Goal: Book appointment/travel/reservation

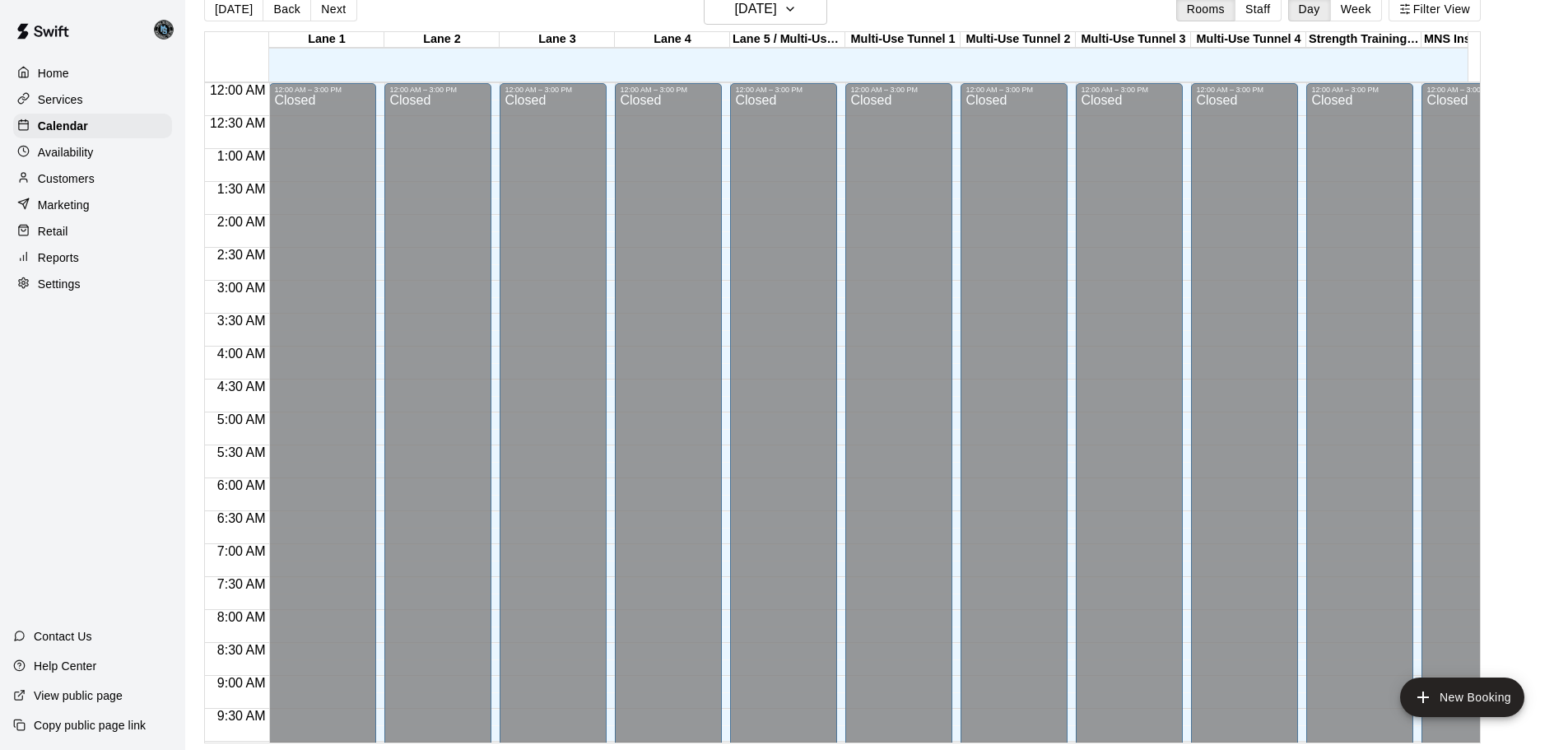
scroll to position [871, 0]
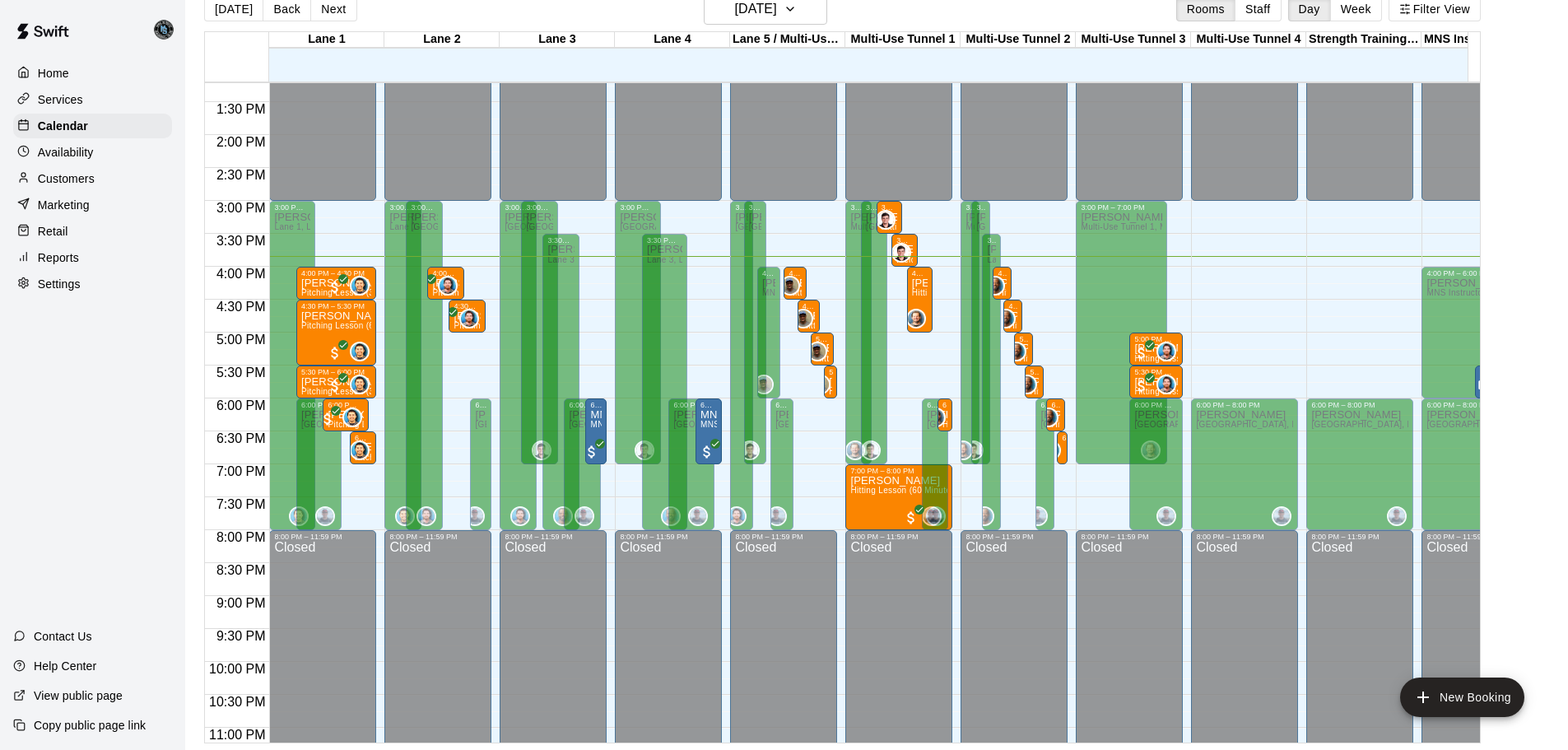
click at [1537, 147] on main "[DATE] Back [DATE][DATE] Rooms Staff Day Week Filter [GEOGRAPHIC_DATA] 1 [GEOGR…" at bounding box center [877, 368] width 1370 height 750
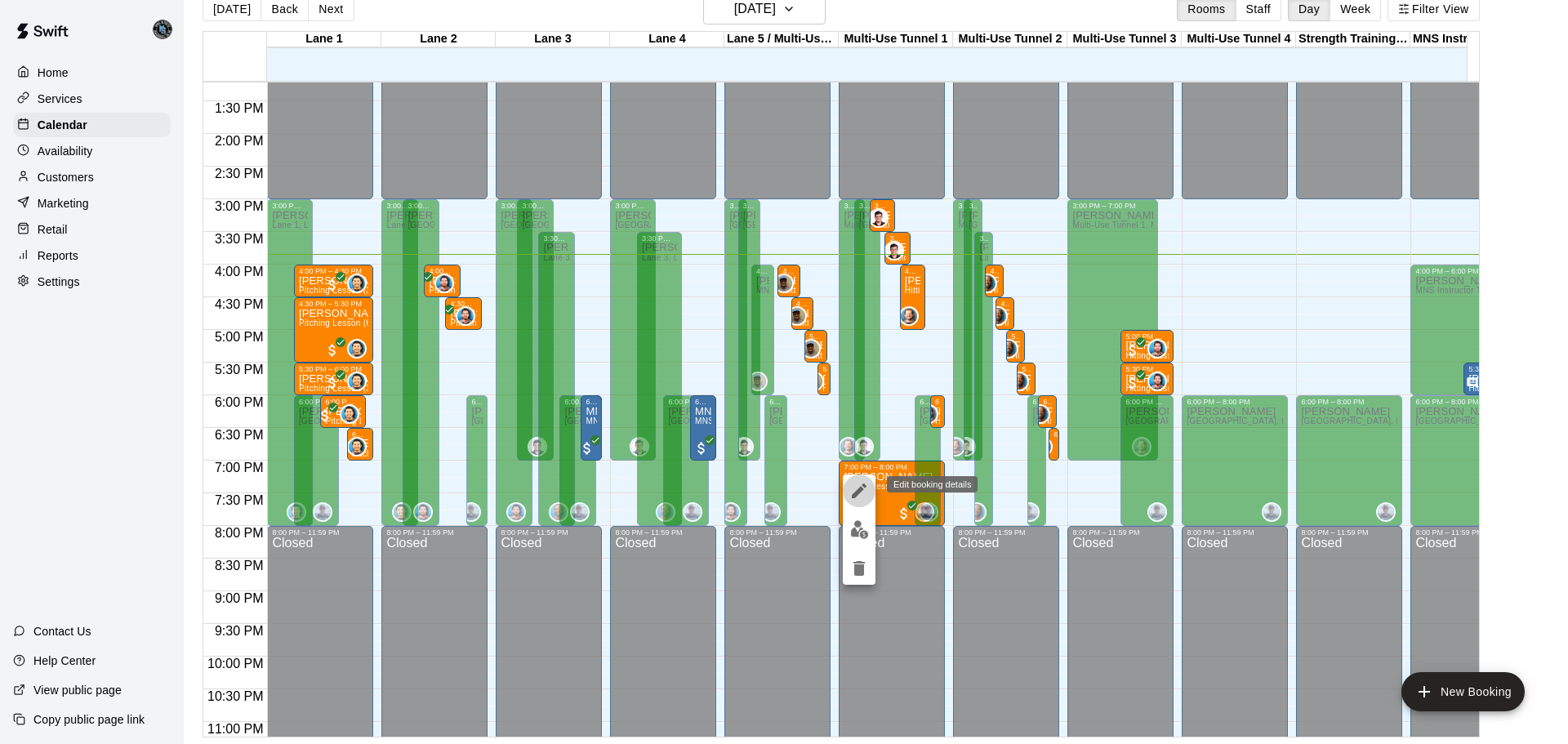
click at [865, 492] on icon "edit" at bounding box center [860, 491] width 20 height 20
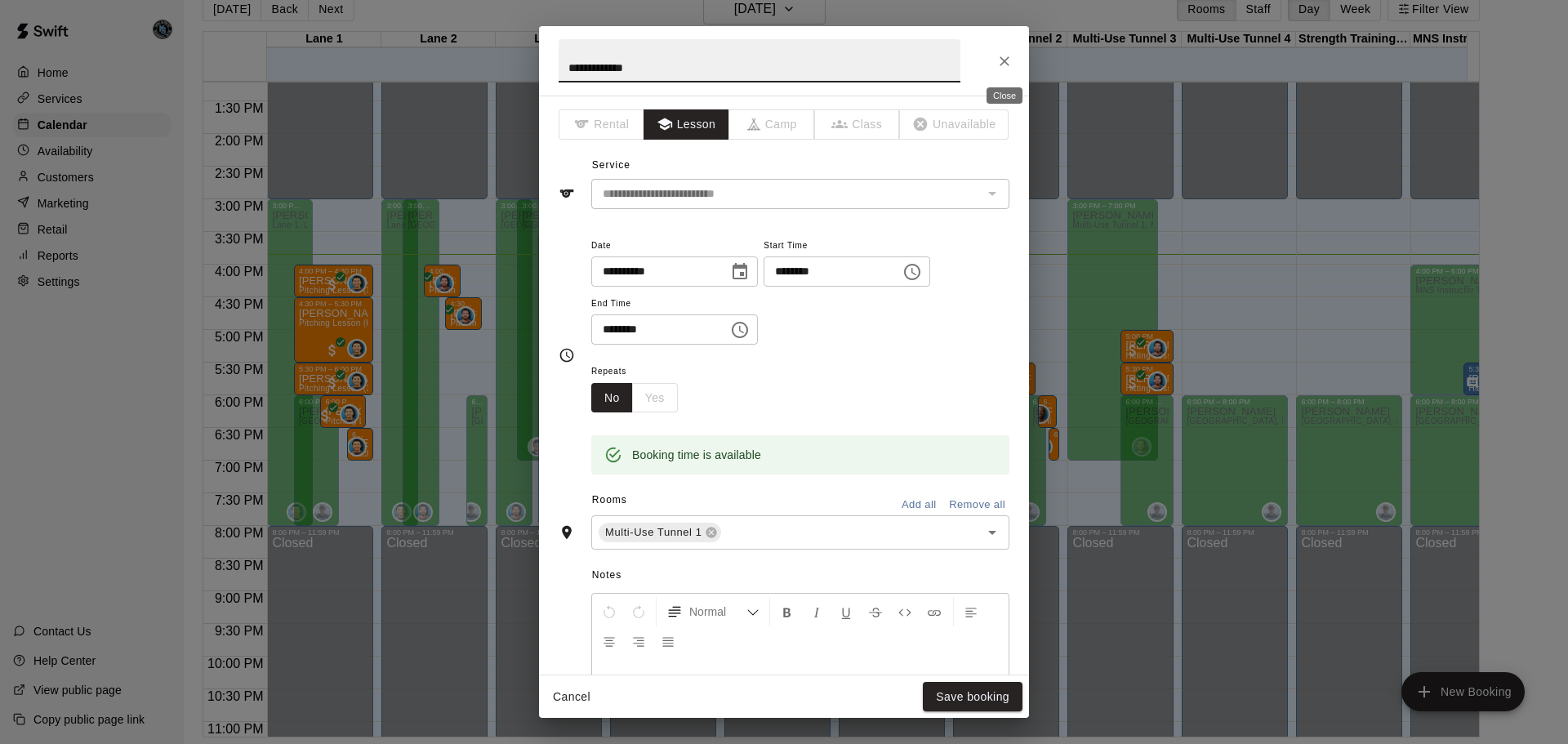
click at [1007, 64] on icon "Close" at bounding box center [1005, 62] width 16 height 16
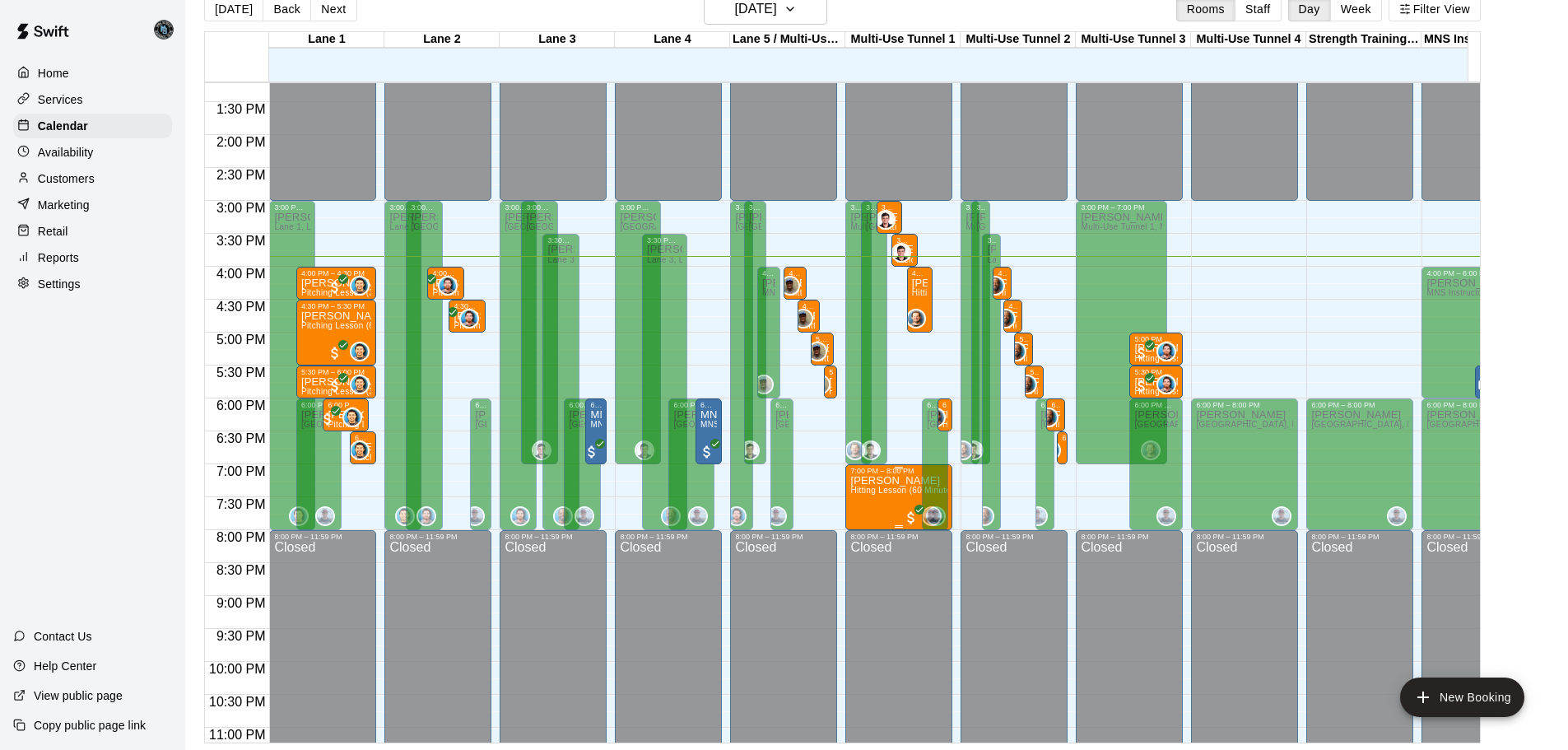
click at [888, 481] on p "[PERSON_NAME]" at bounding box center [899, 481] width 97 height 0
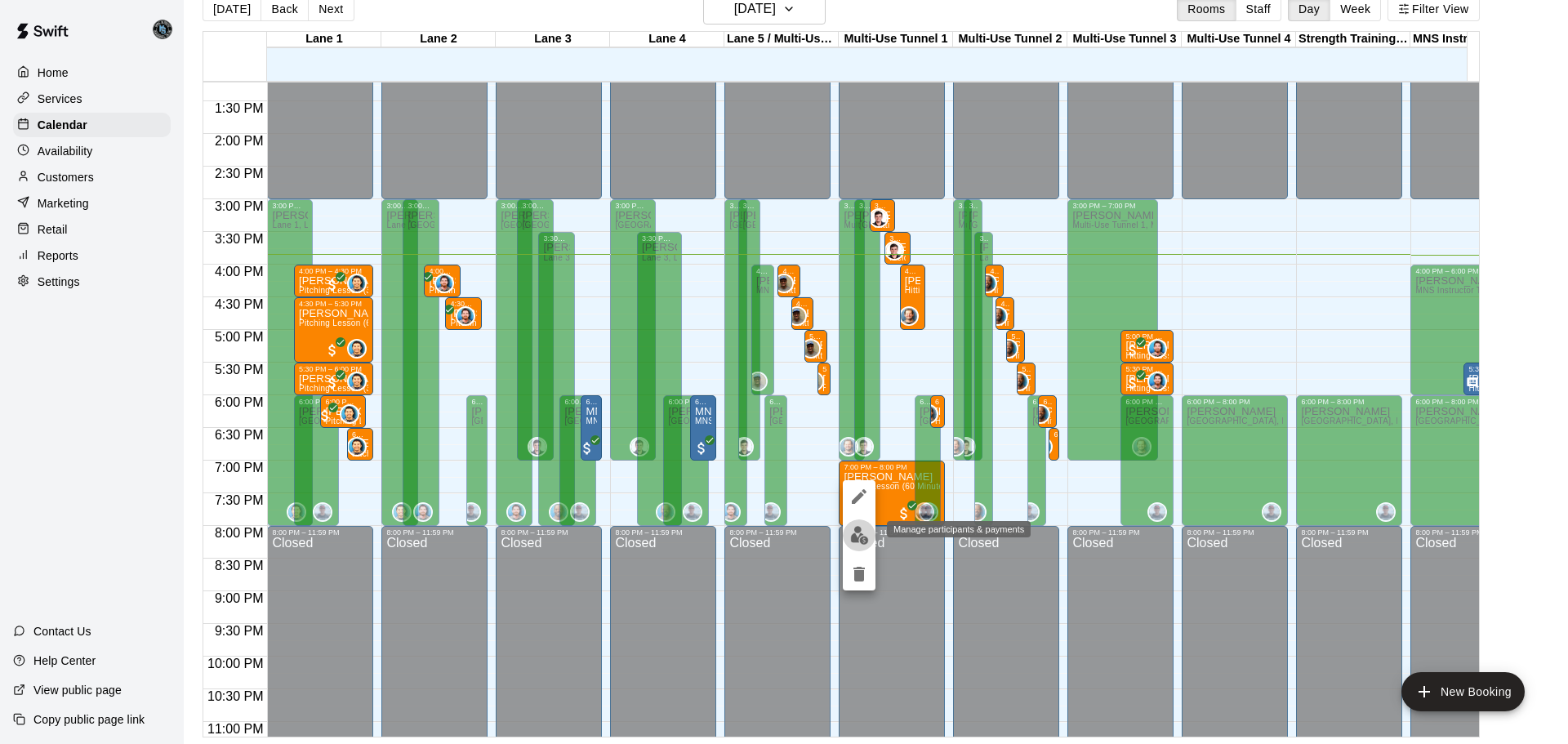
click at [860, 534] on img "edit" at bounding box center [860, 535] width 19 height 19
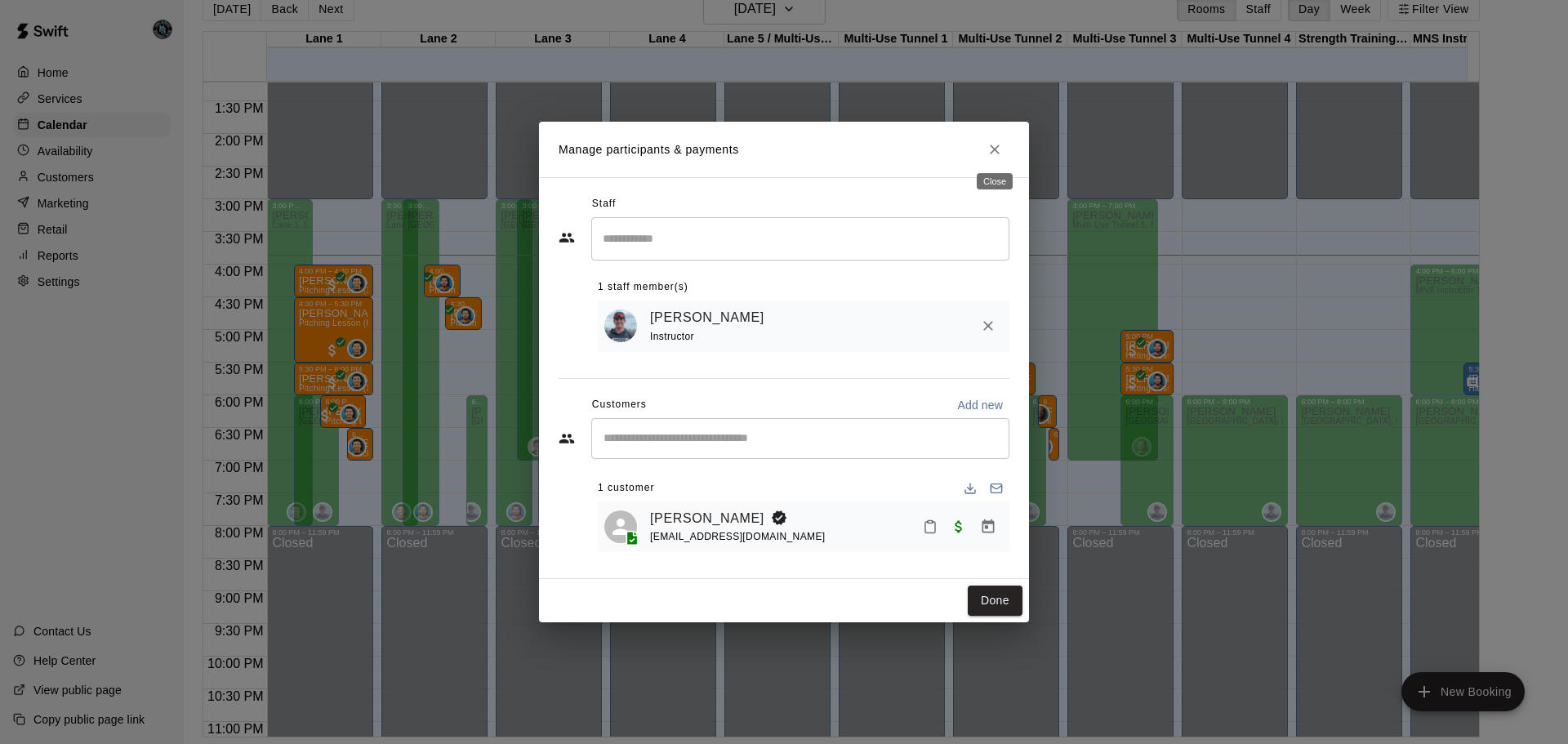
click at [994, 142] on icon "Close" at bounding box center [995, 150] width 16 height 16
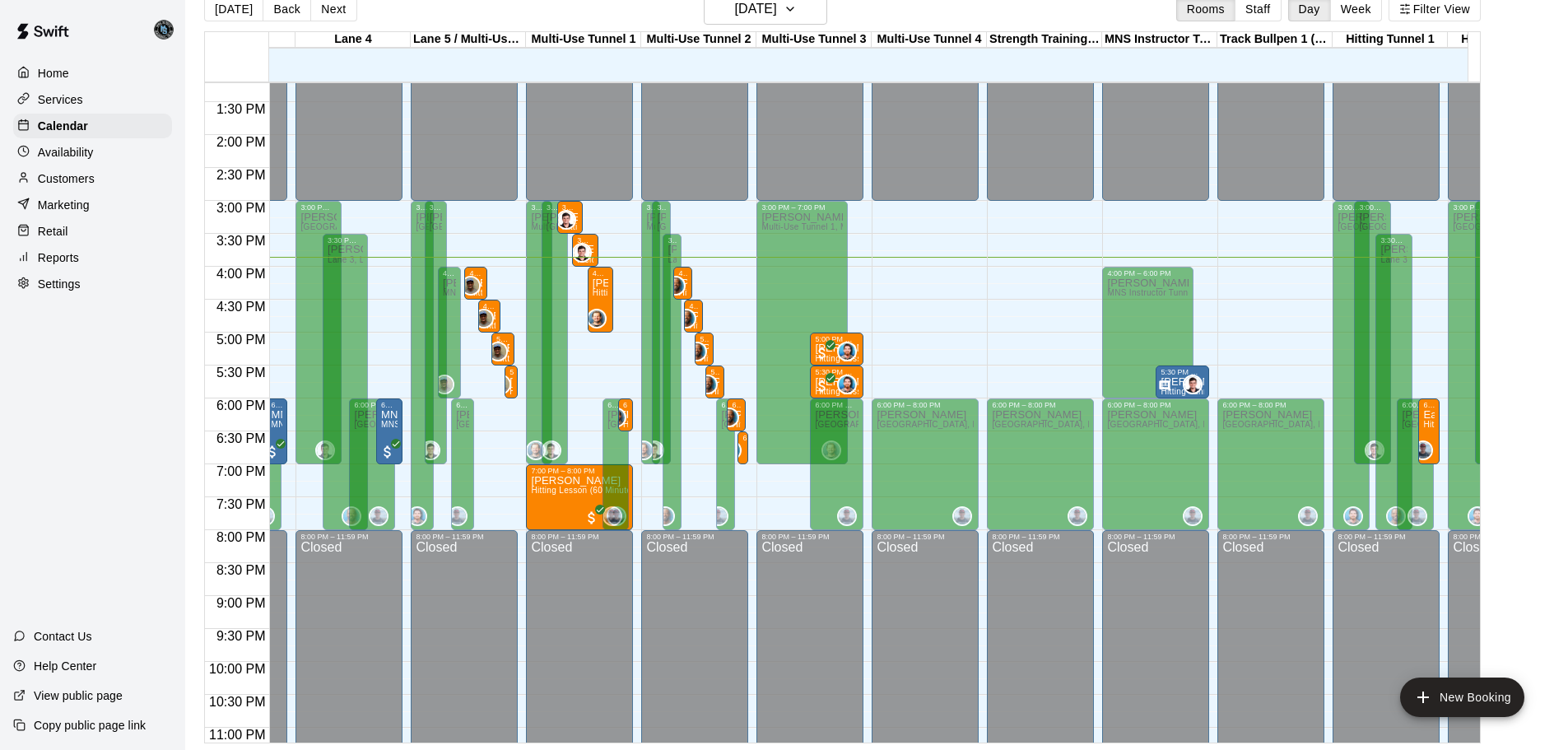
scroll to position [0, 313]
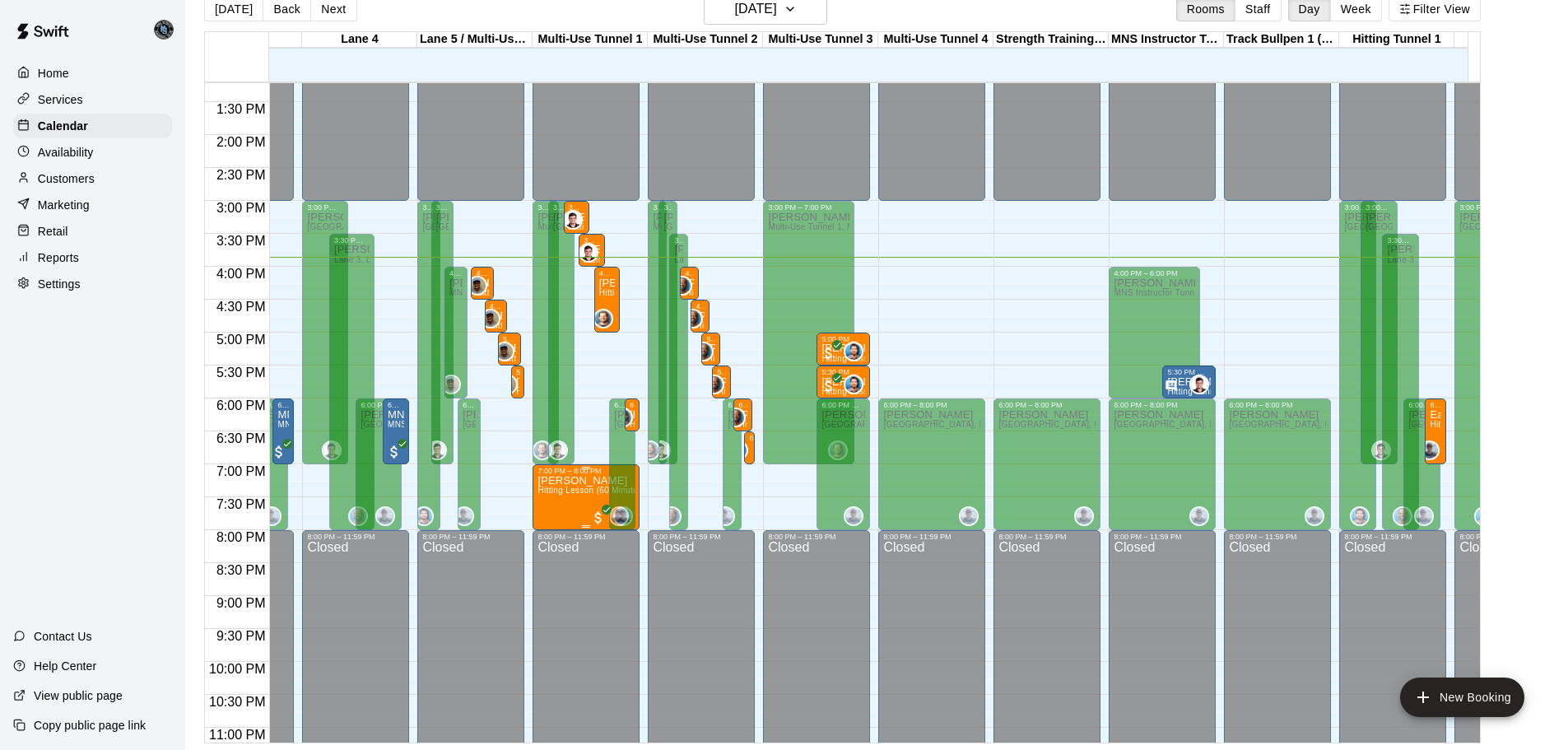
click at [590, 495] on span "Hitting Lesson (60 Minutes)" at bounding box center [591, 490] width 108 height 9
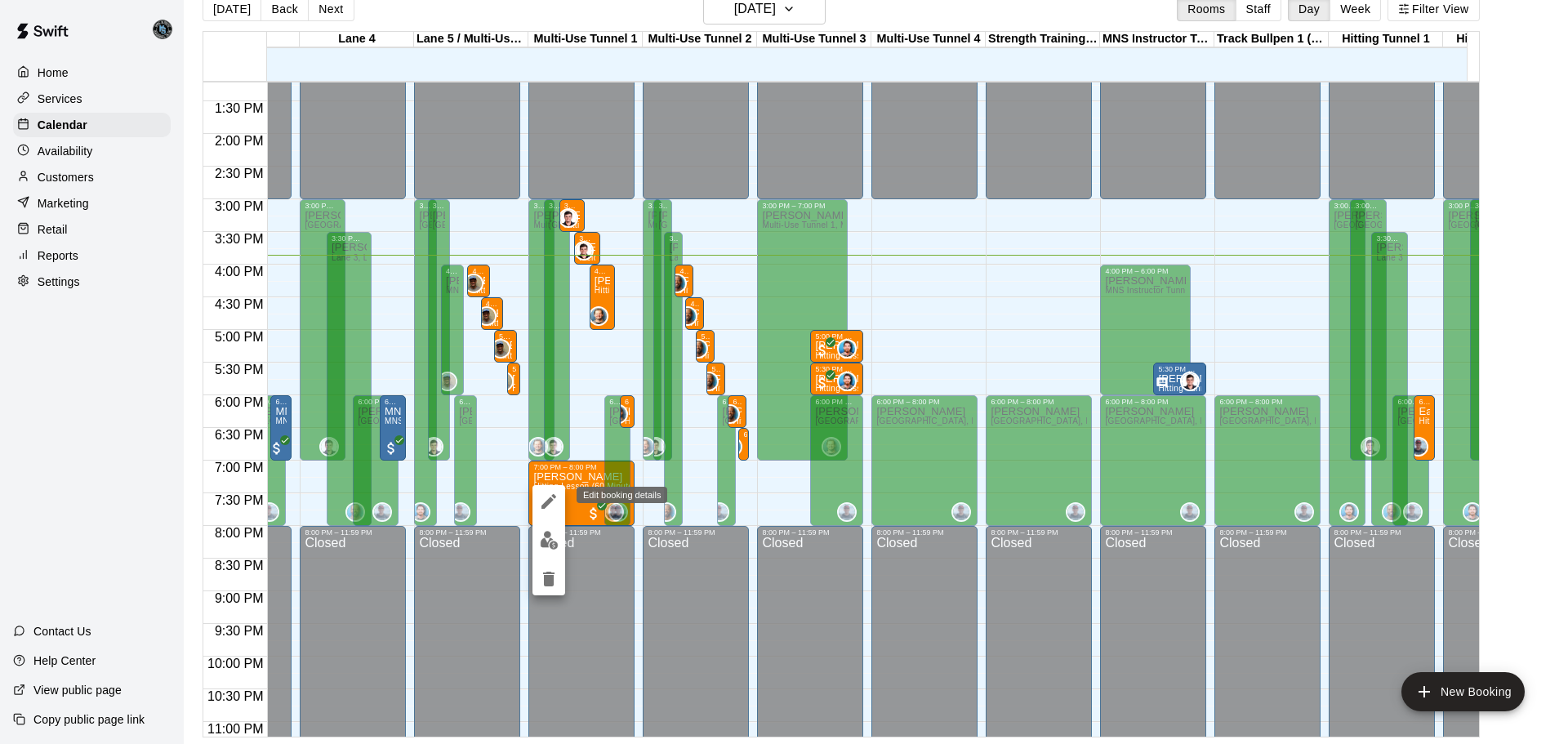
click at [548, 497] on icon "edit" at bounding box center [549, 501] width 20 height 20
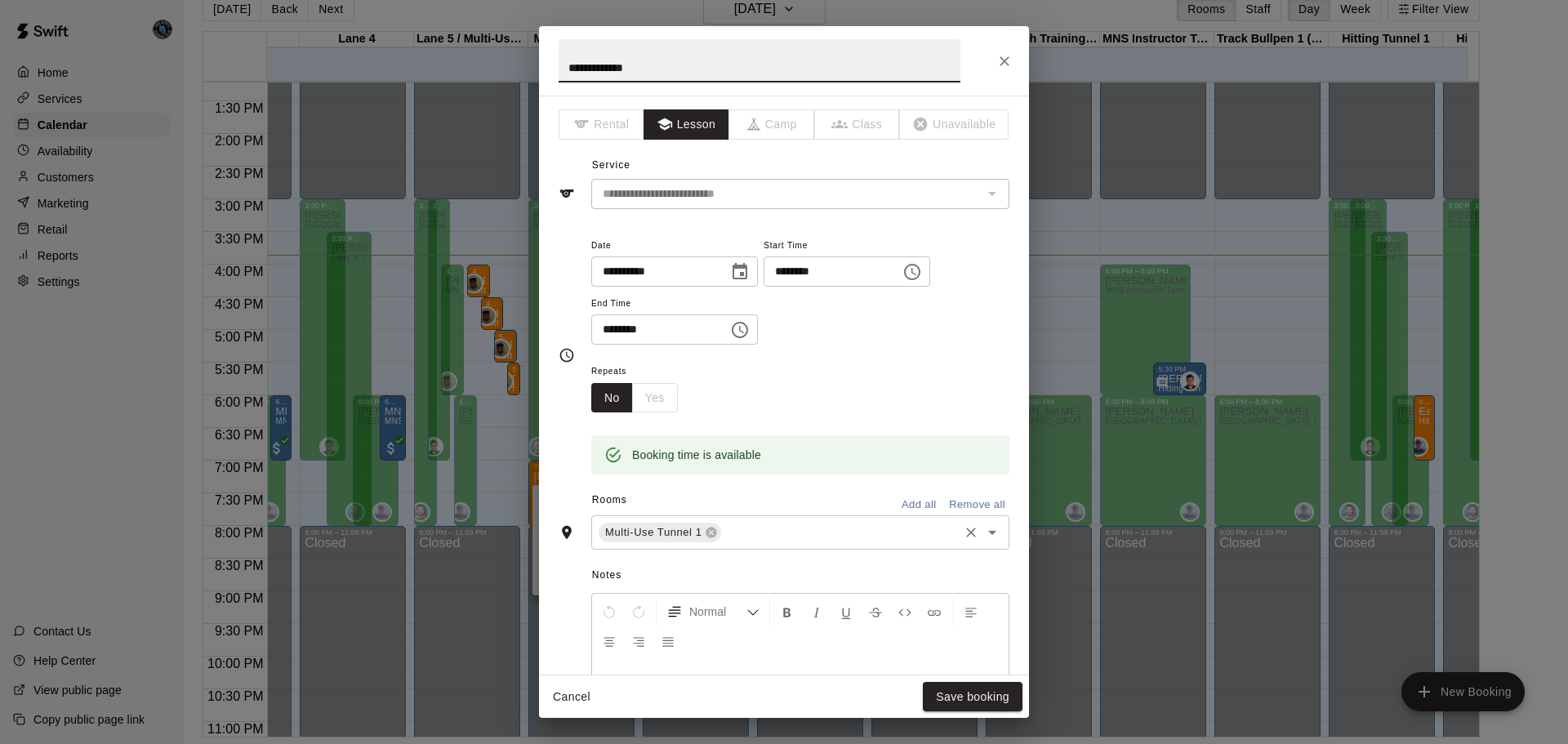
click at [754, 529] on input "text" at bounding box center [840, 533] width 233 height 21
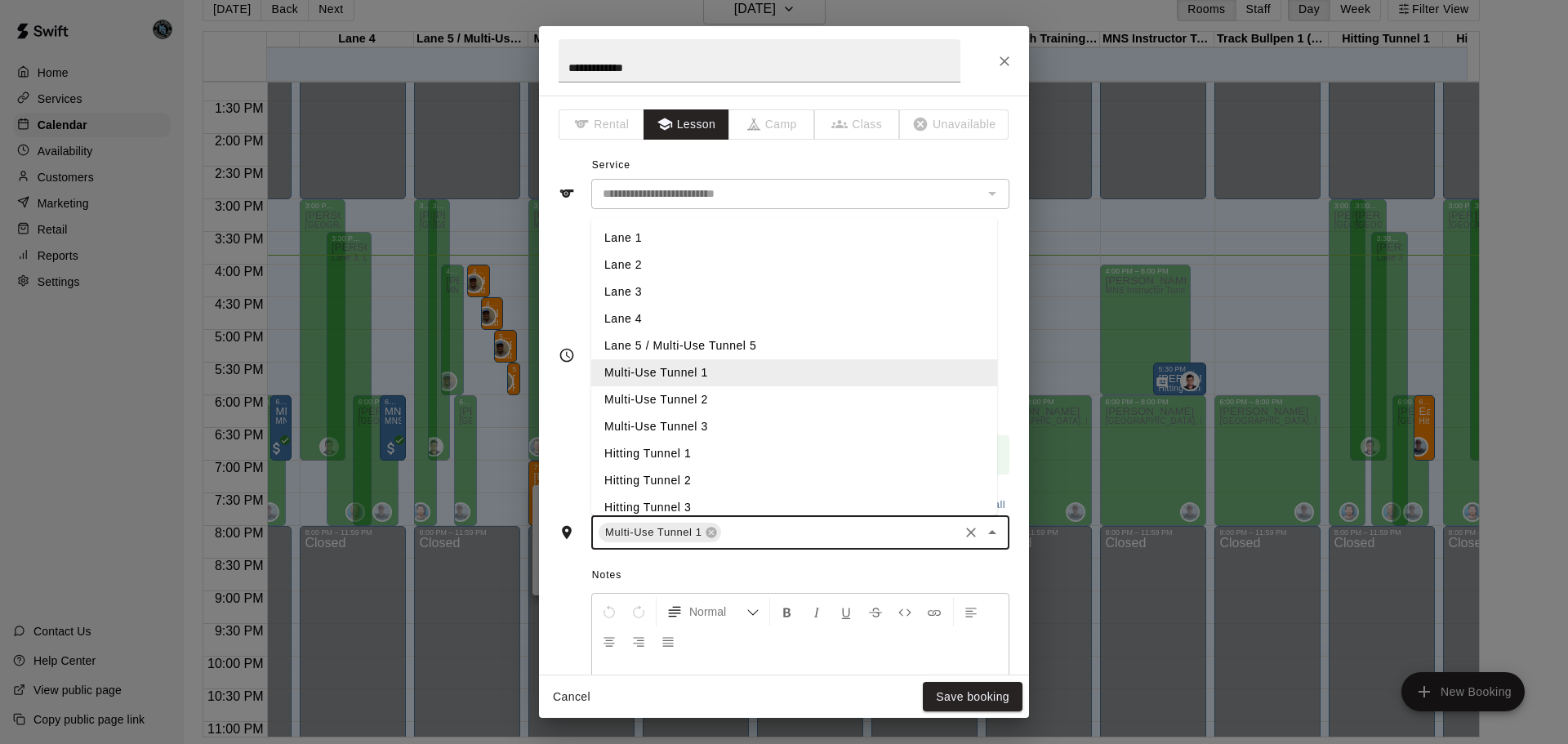
click at [672, 453] on li "Hitting Tunnel 1" at bounding box center [795, 454] width 406 height 27
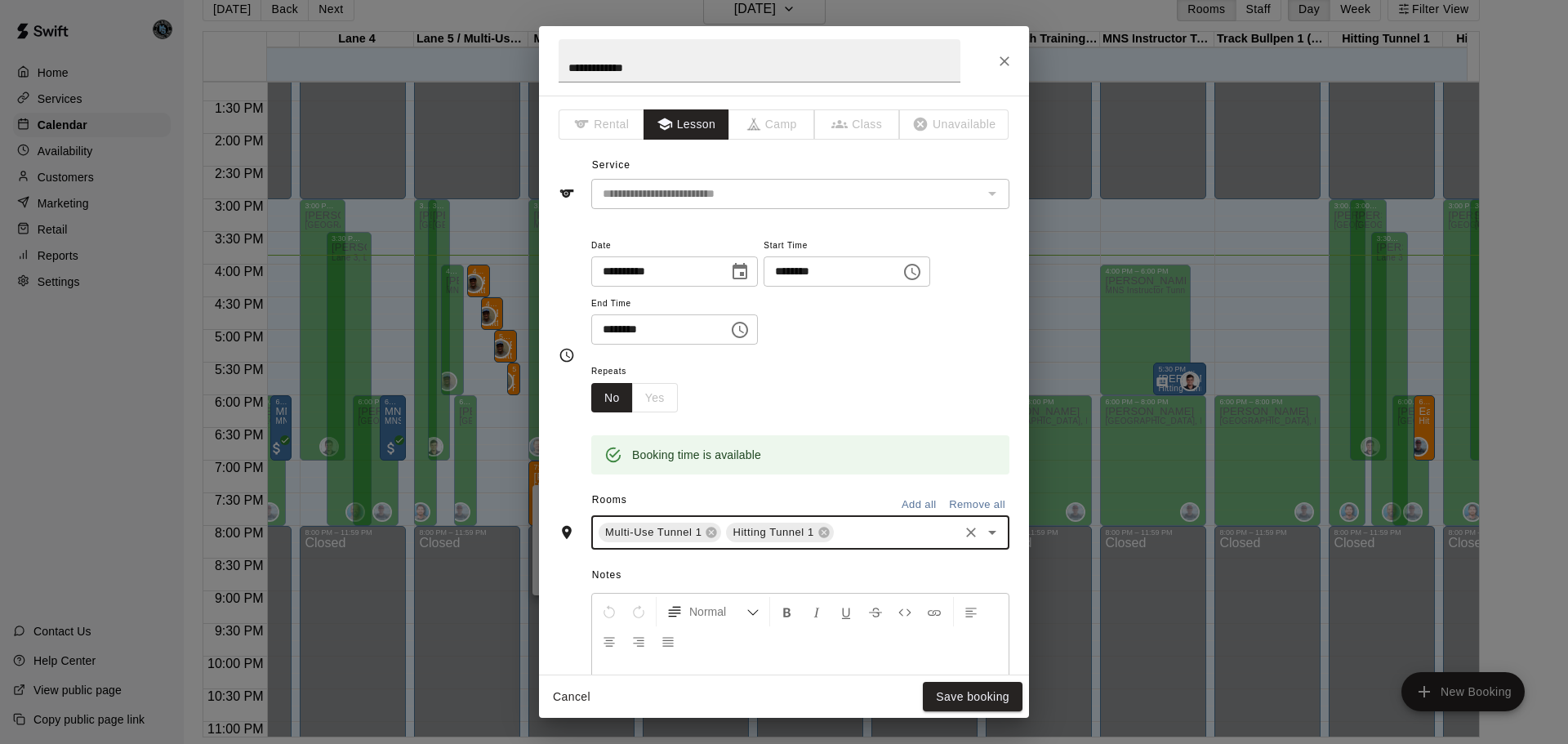
click at [708, 527] on icon at bounding box center [712, 533] width 13 height 13
click at [983, 698] on button "Save booking" at bounding box center [972, 697] width 99 height 30
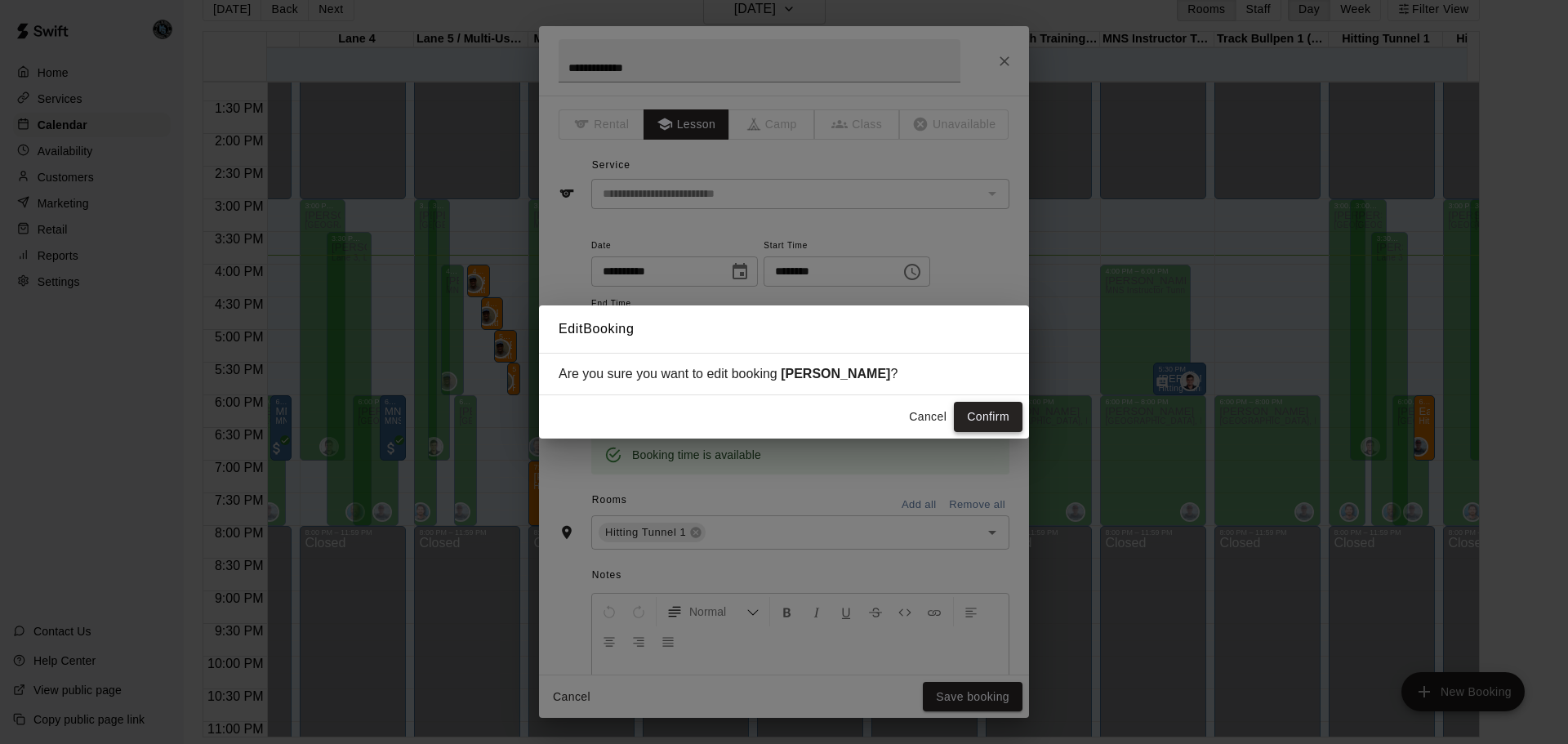
click at [999, 419] on button "Confirm" at bounding box center [988, 417] width 68 height 30
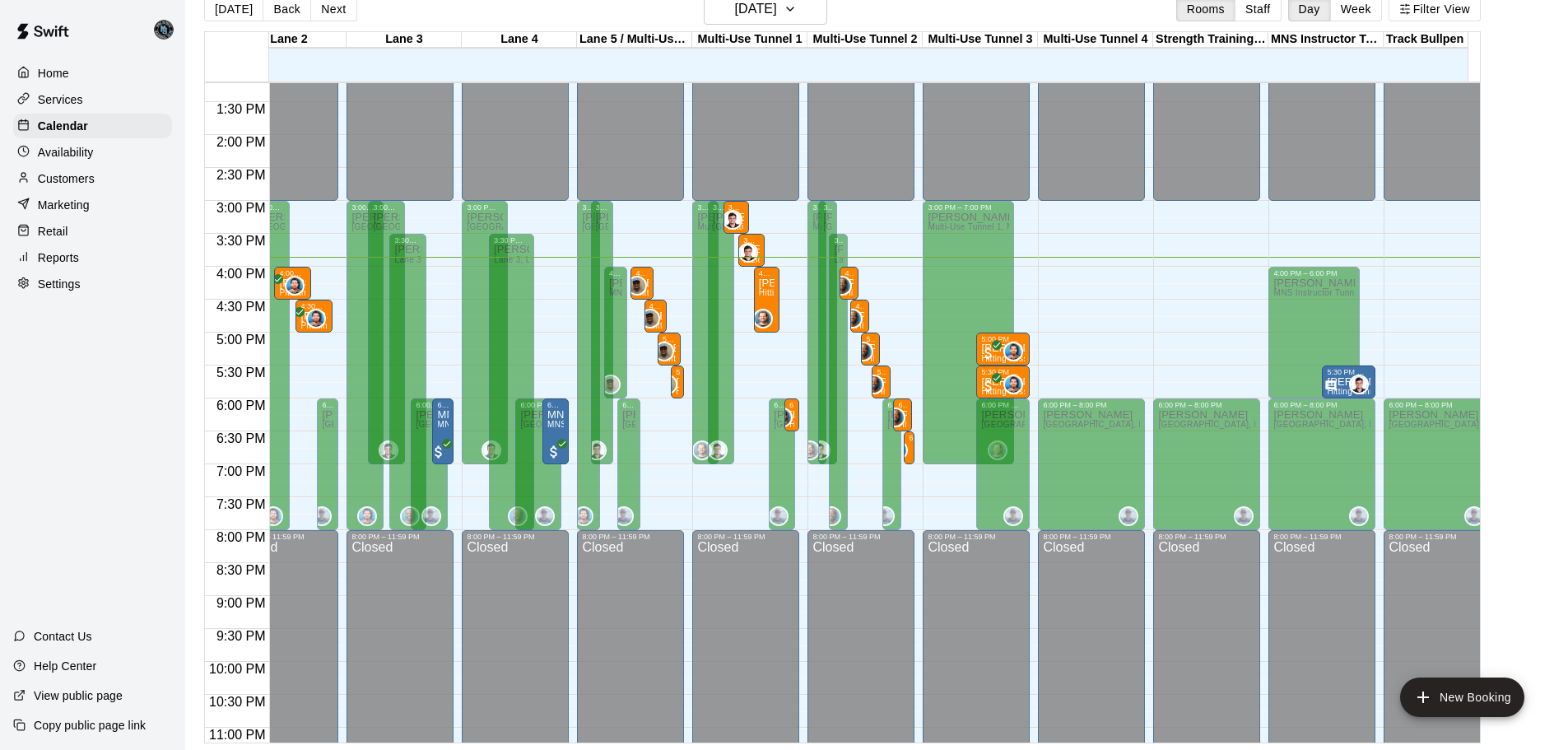
scroll to position [0, 0]
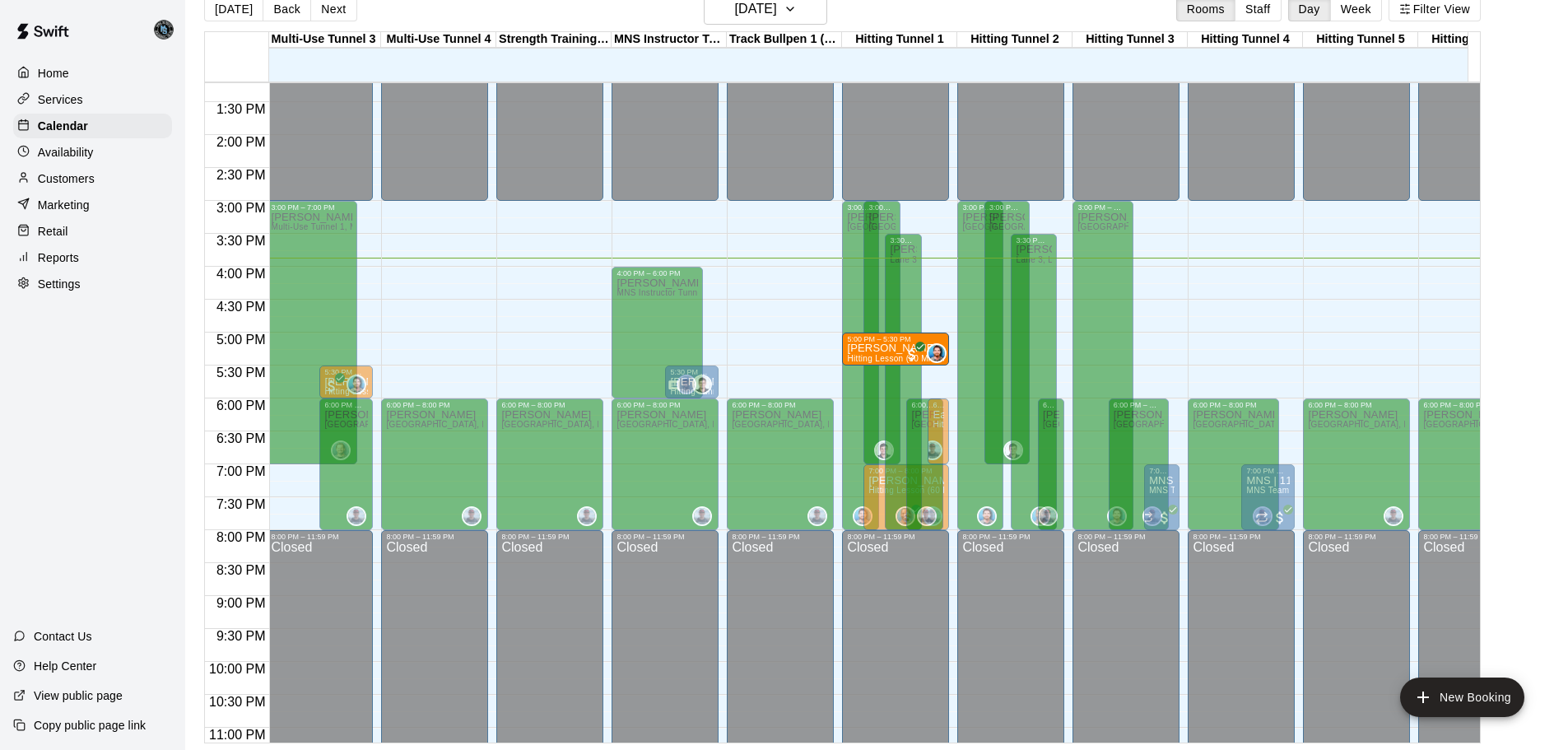
drag, startPoint x: 363, startPoint y: 343, endPoint x: 898, endPoint y: 349, distance: 535.0
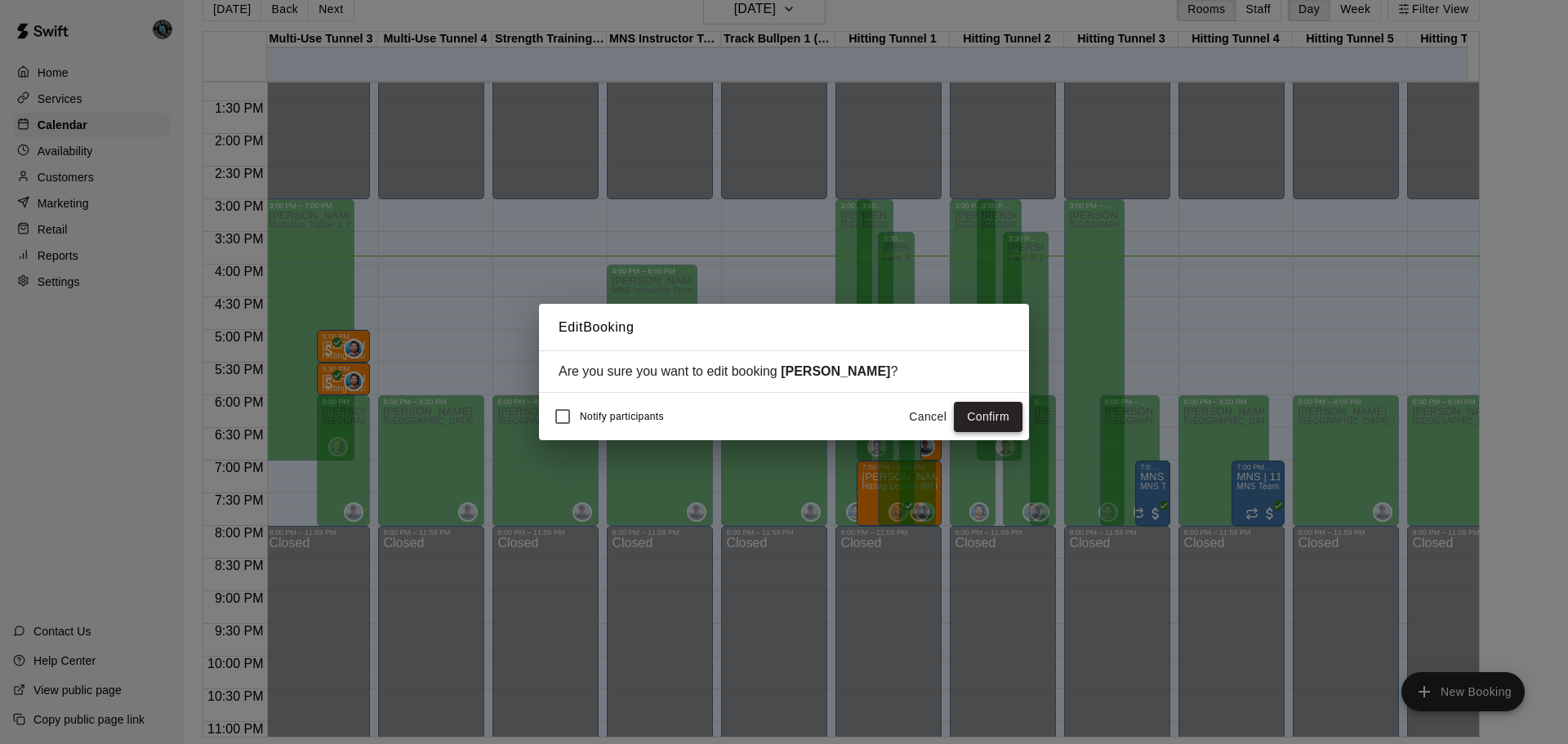
click at [966, 418] on button "Confirm" at bounding box center [988, 417] width 68 height 30
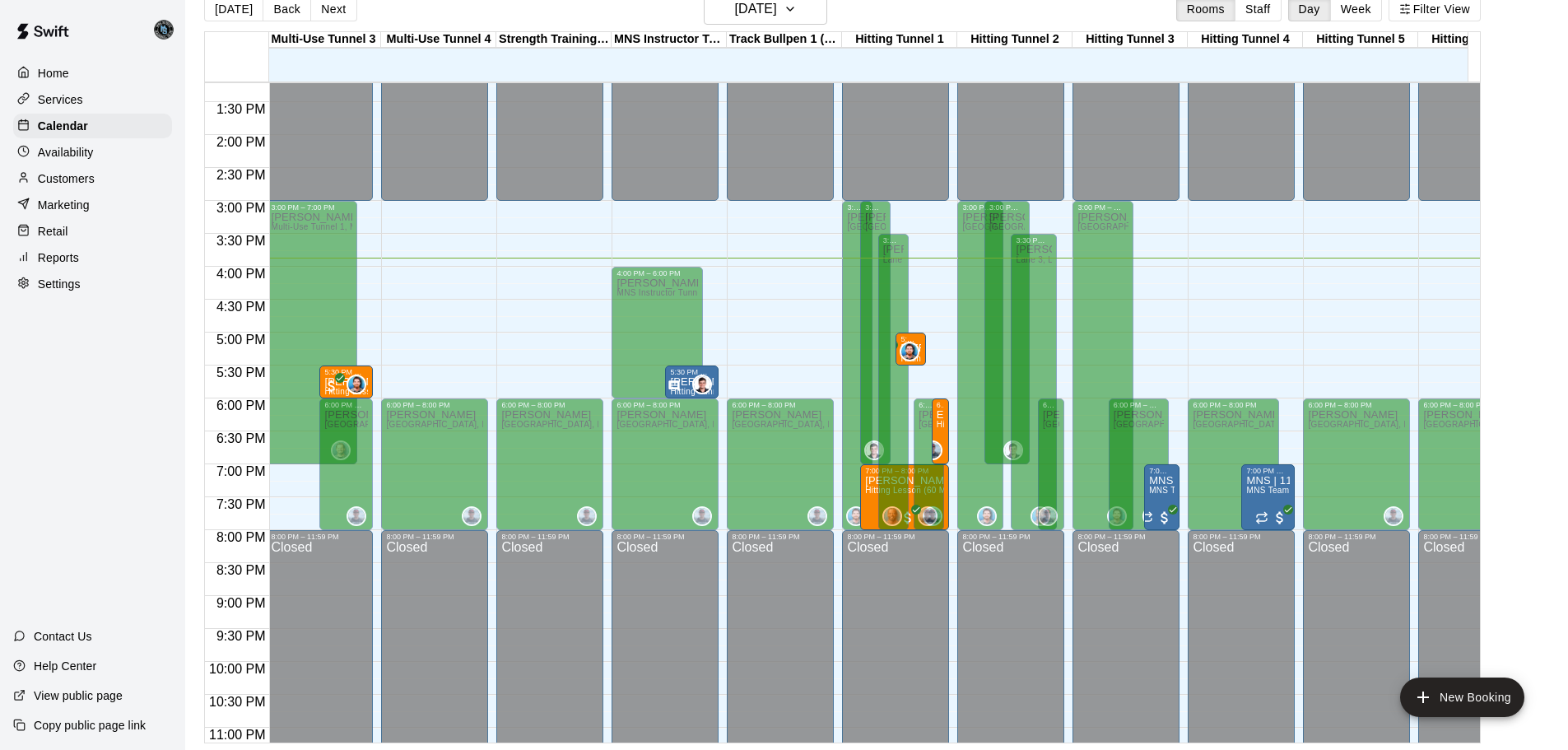
scroll to position [0, 740]
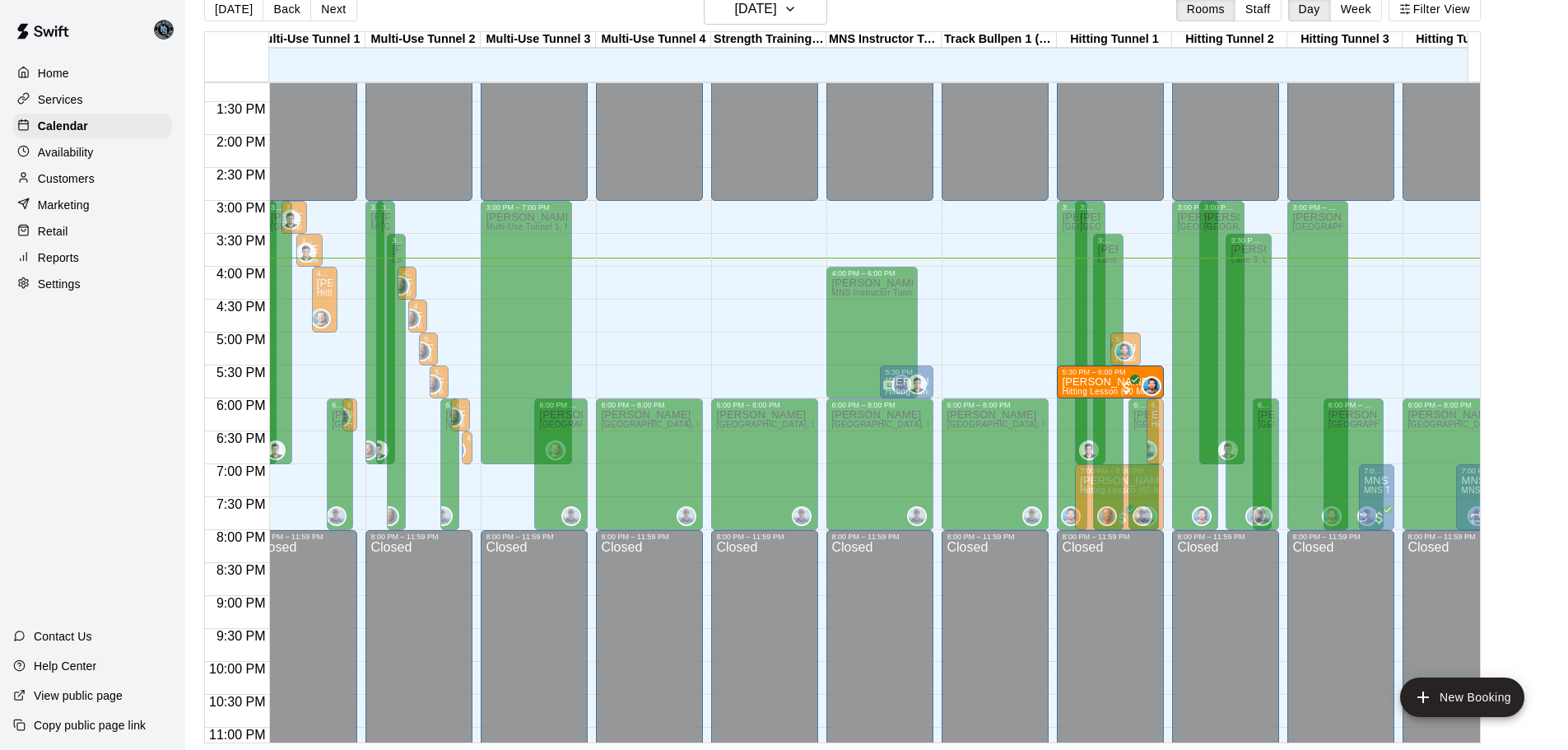
drag, startPoint x: 548, startPoint y: 386, endPoint x: 1106, endPoint y: 391, distance: 558.0
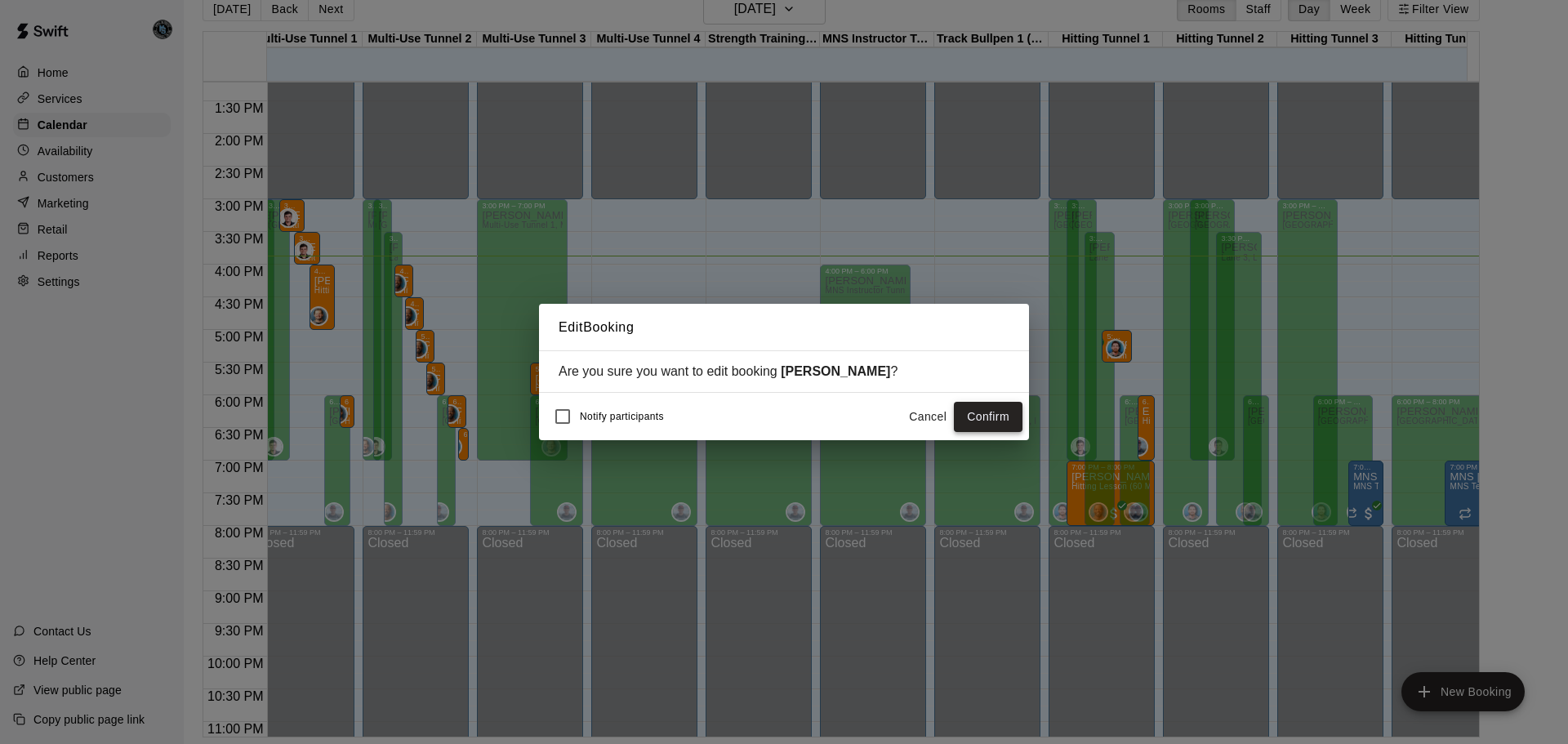
click at [977, 422] on button "Confirm" at bounding box center [988, 417] width 68 height 30
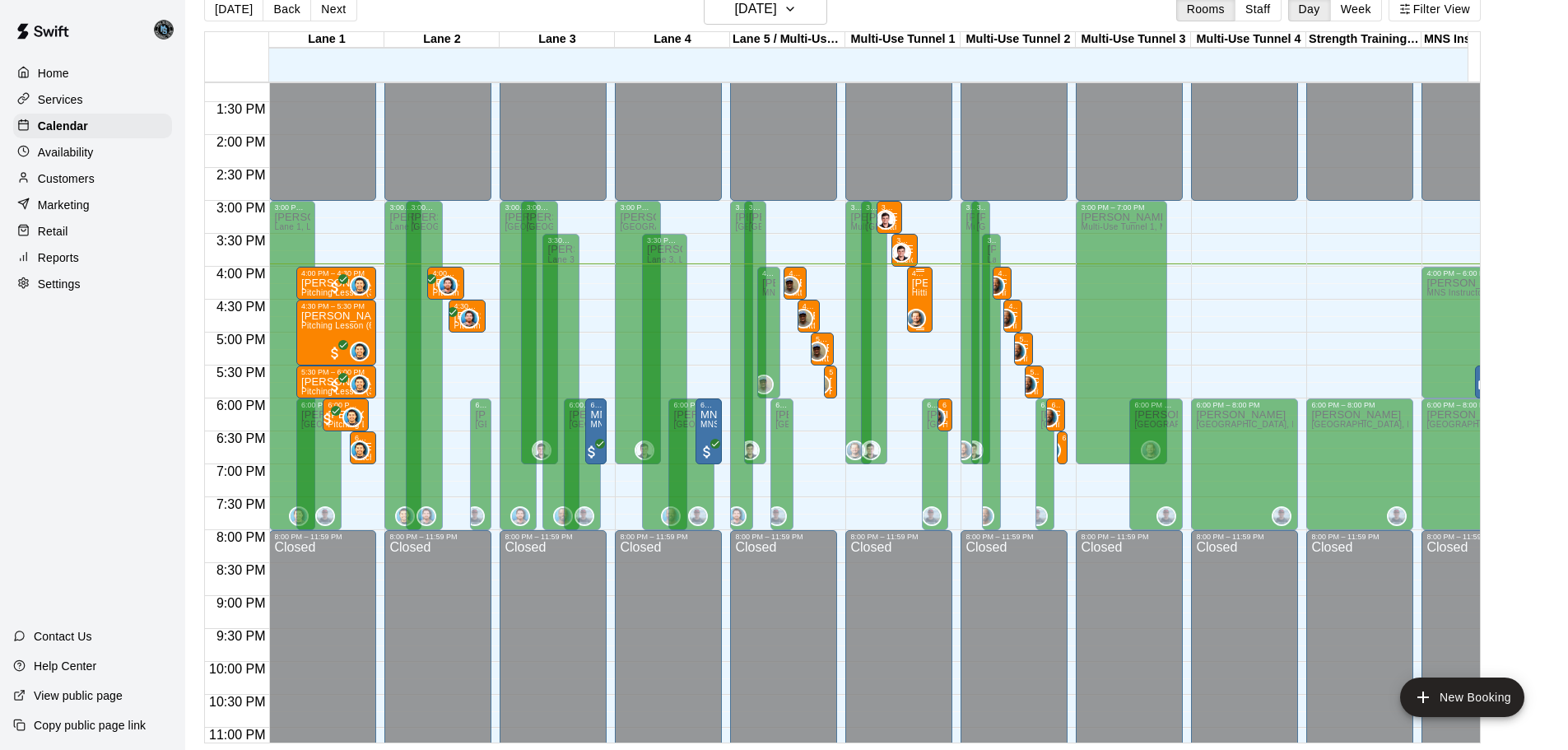
click at [923, 283] on p "[PERSON_NAME]" at bounding box center [920, 283] width 17 height 0
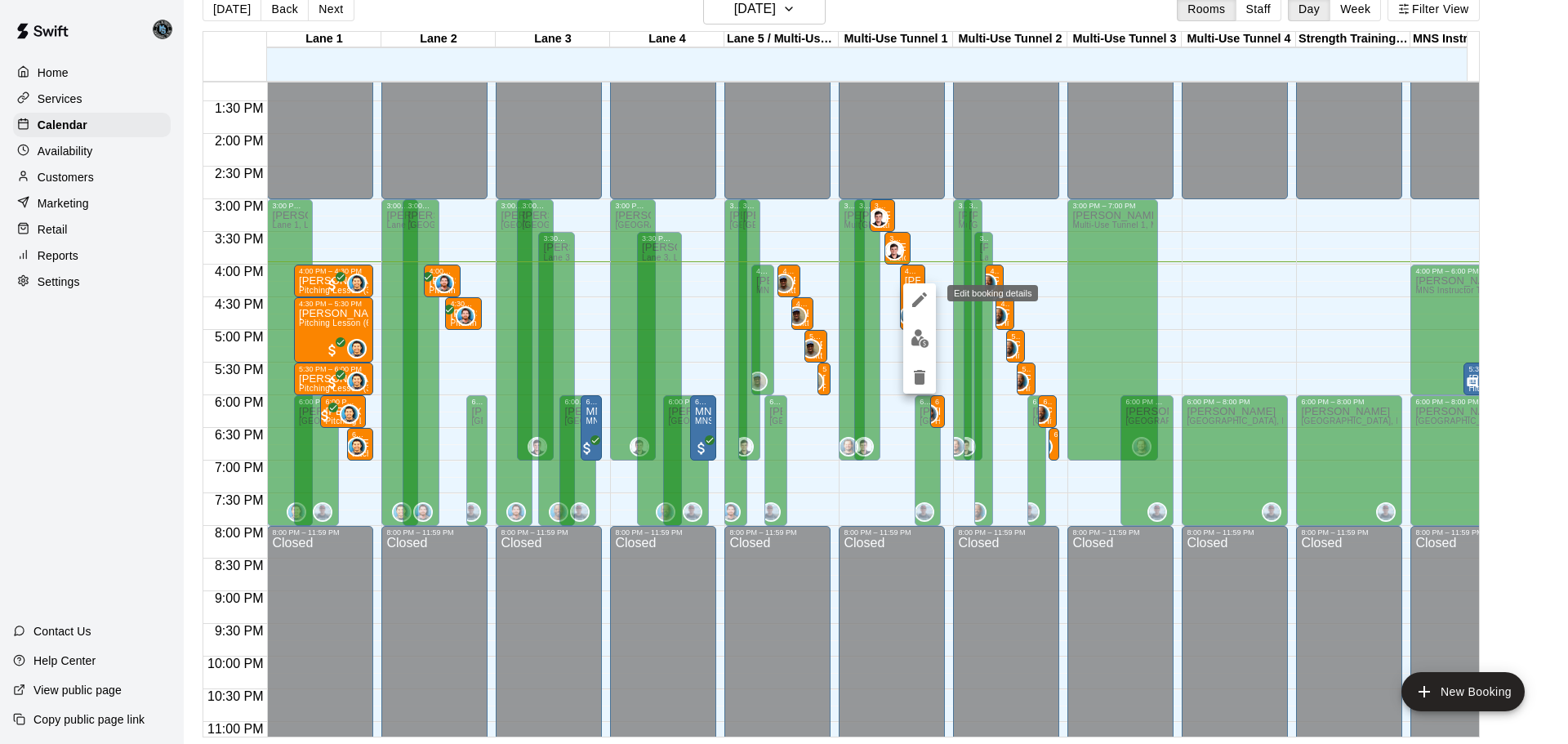
click at [923, 298] on icon "edit" at bounding box center [920, 300] width 15 height 15
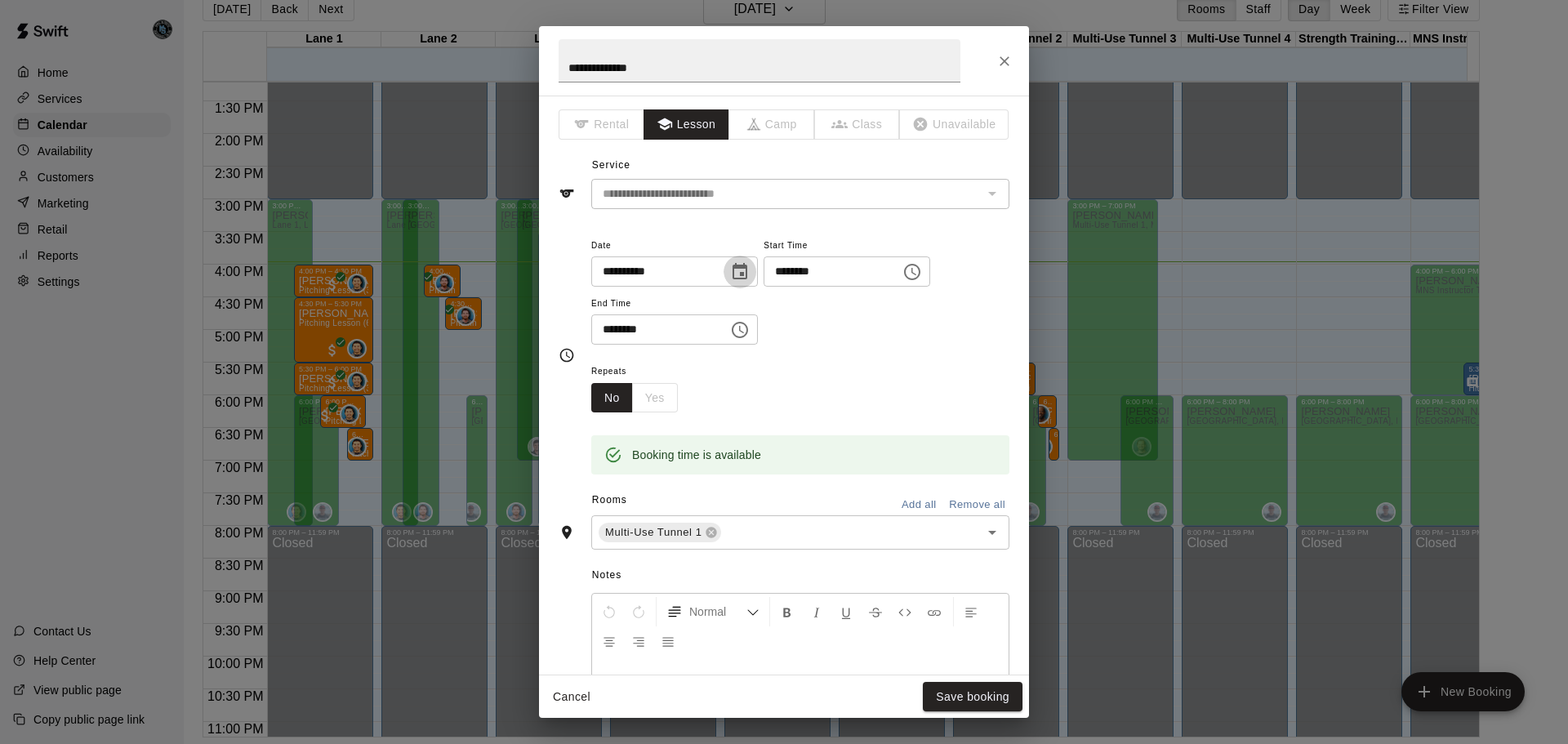
click at [747, 274] on icon "Choose date, selected date is Aug 18, 2025" at bounding box center [740, 271] width 15 height 16
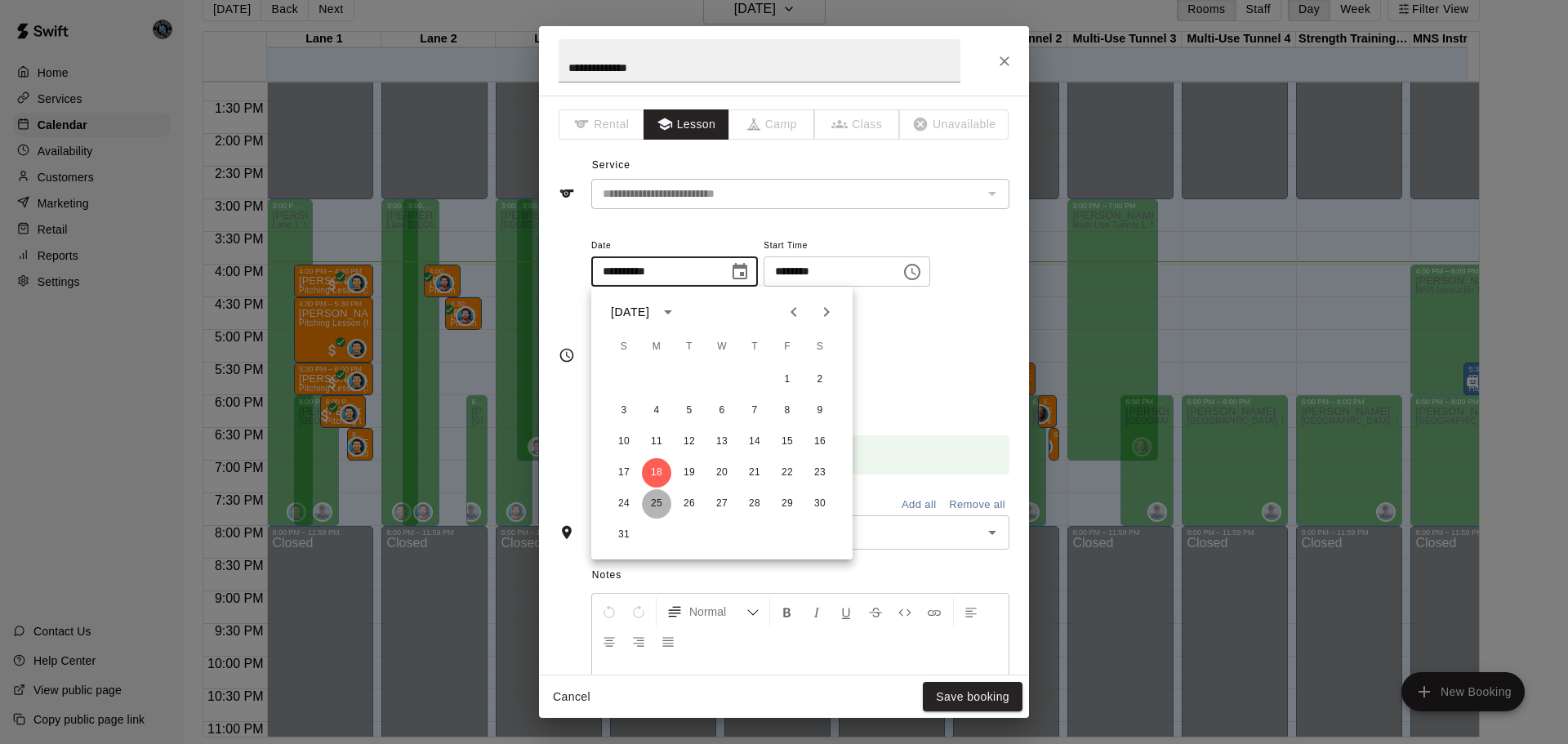
click at [653, 507] on button "25" at bounding box center [657, 504] width 30 height 30
type input "**********"
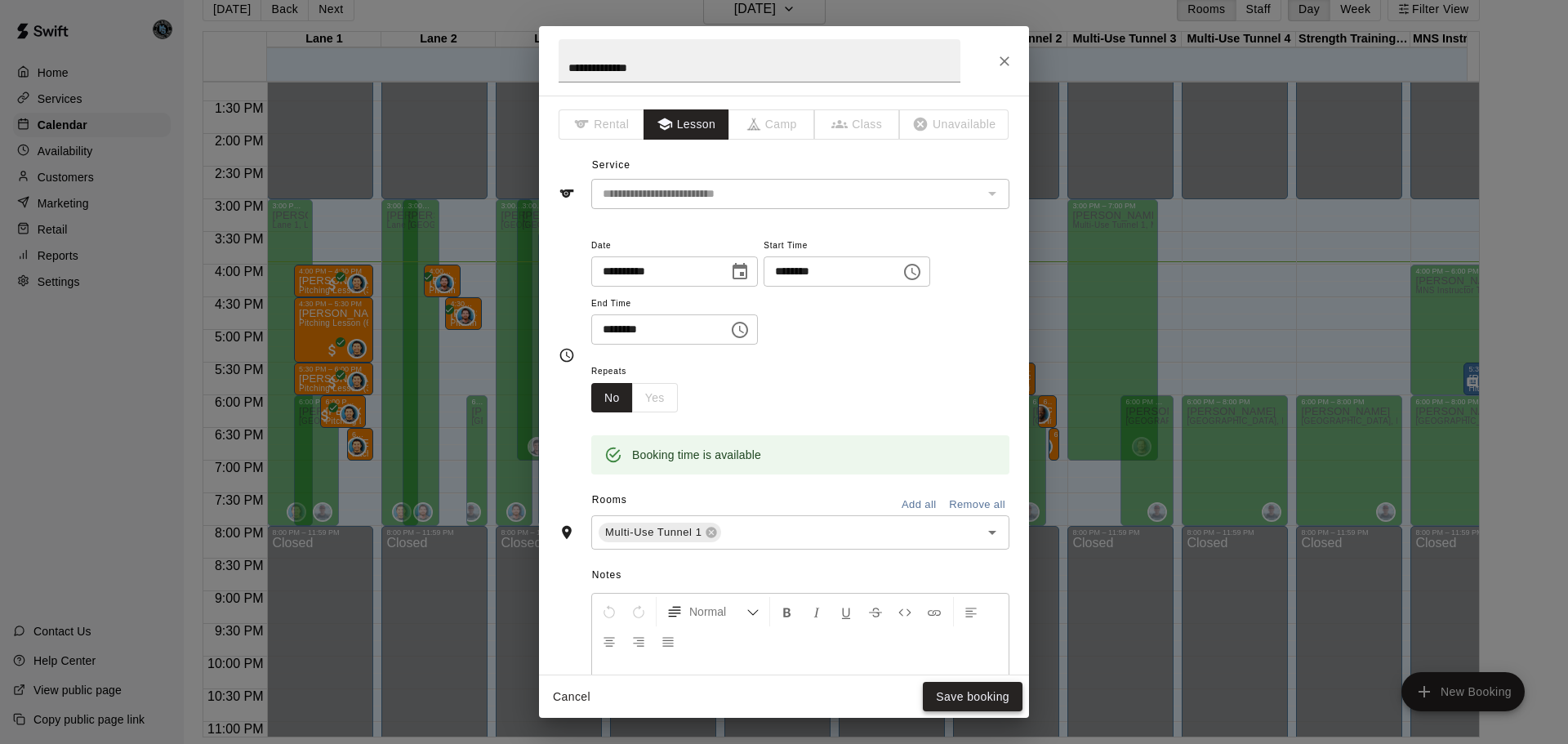
click at [967, 704] on button "Save booking" at bounding box center [972, 697] width 99 height 30
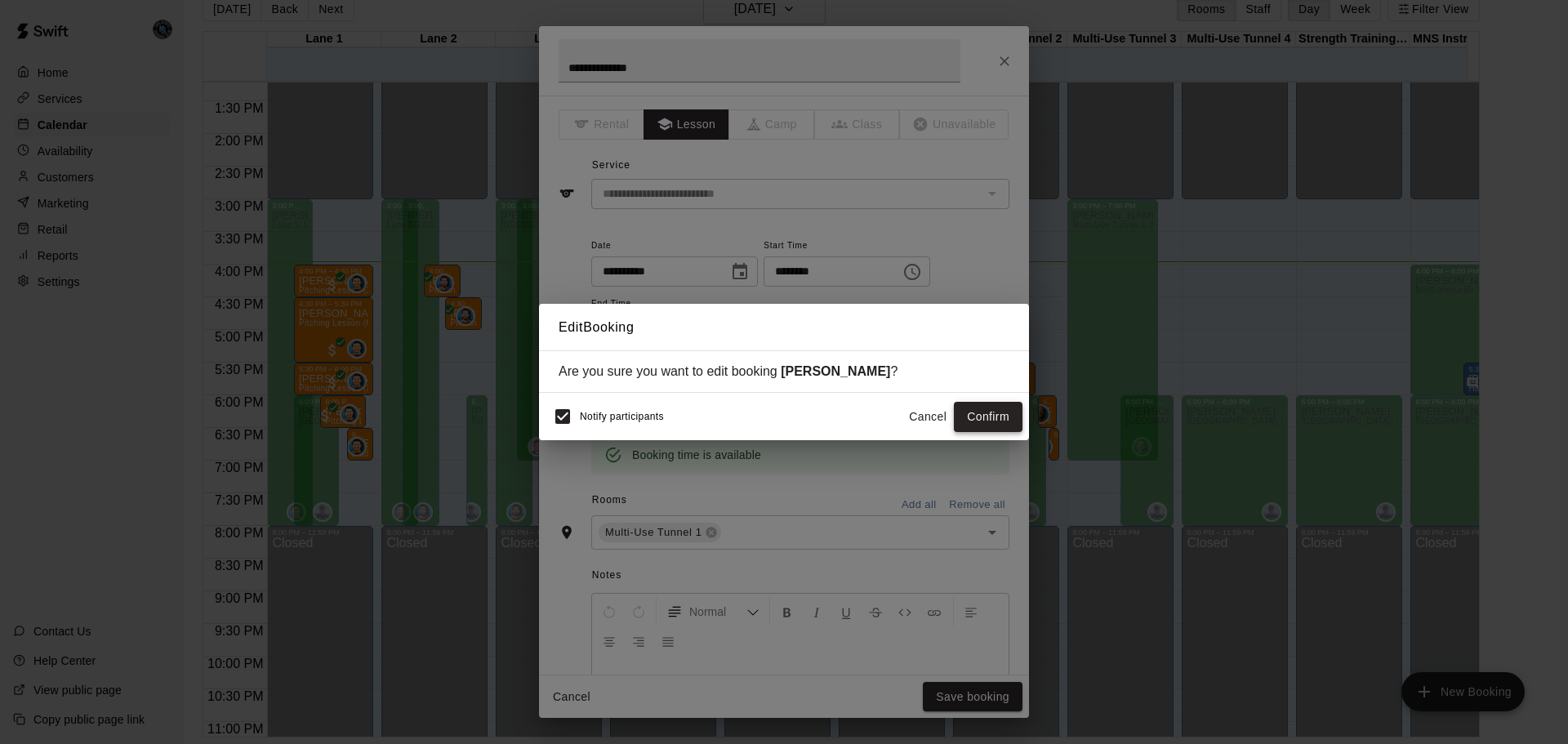
click at [979, 413] on button "Confirm" at bounding box center [988, 417] width 68 height 30
